Goal: Task Accomplishment & Management: Manage account settings

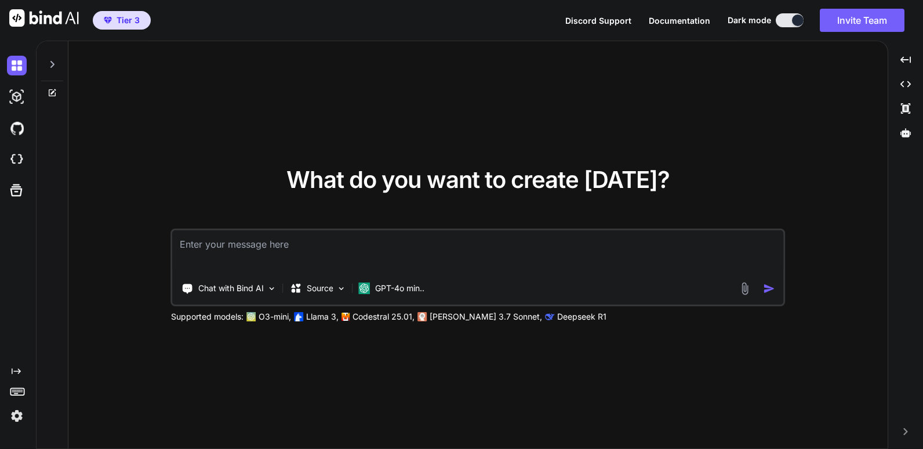
click at [17, 421] on img at bounding box center [17, 416] width 20 height 20
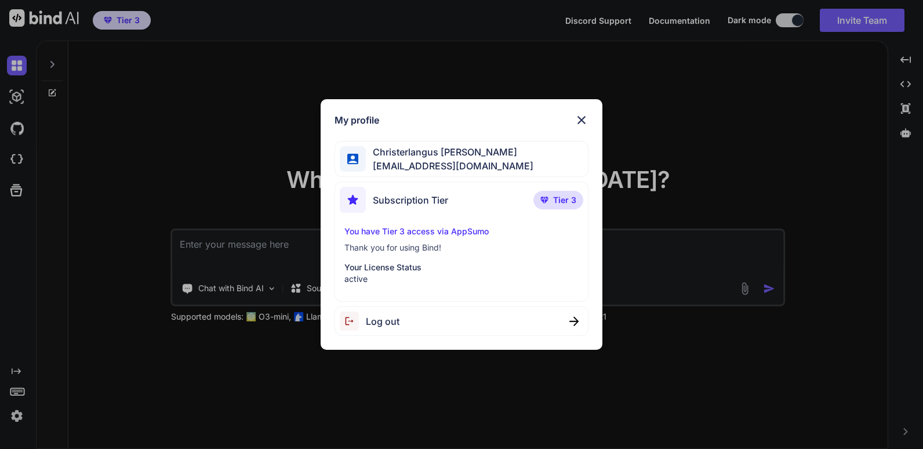
click at [14, 189] on div "My profile Christerlangus Melchor vistaprimeco@gmail.com Subscription Tier Tier…" at bounding box center [461, 224] width 923 height 449
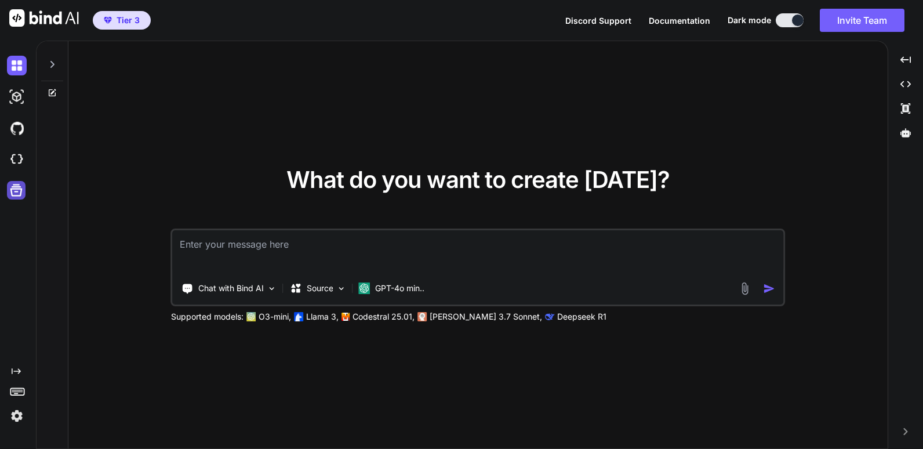
click at [17, 191] on icon at bounding box center [16, 190] width 12 height 12
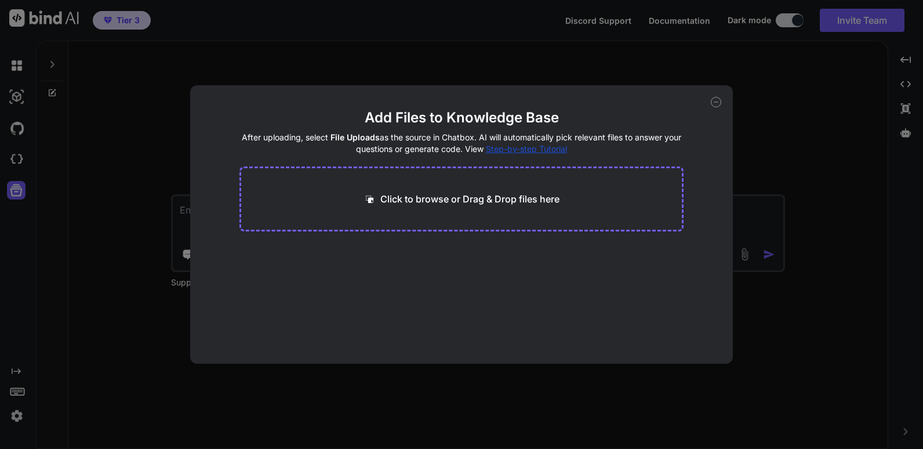
click at [718, 101] on icon at bounding box center [716, 102] width 10 height 10
type textarea "x"
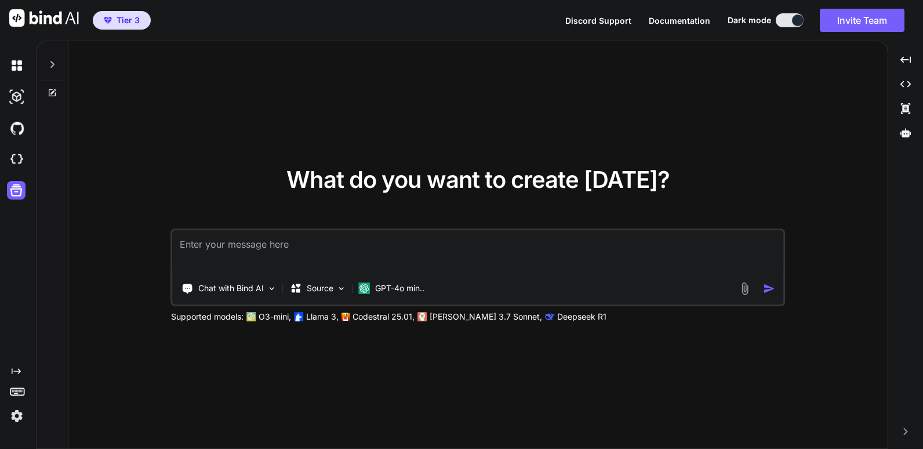
click at [34, 17] on img at bounding box center [44, 17] width 70 height 17
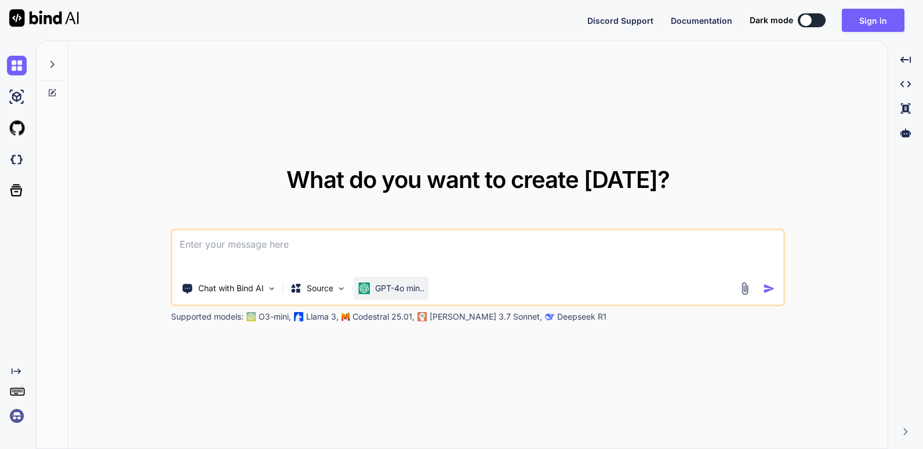
click at [391, 289] on p "GPT-4o min.." at bounding box center [399, 288] width 49 height 12
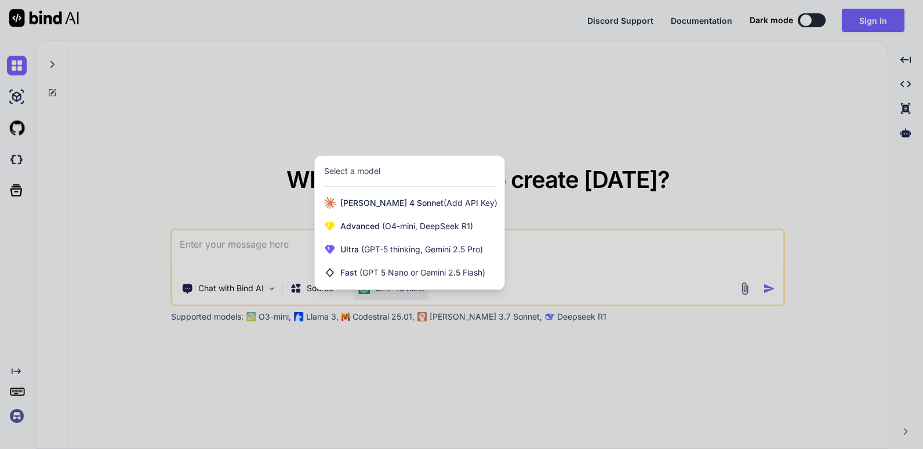
click at [563, 207] on div at bounding box center [461, 224] width 923 height 449
type textarea "x"
